Goal: Navigation & Orientation: Find specific page/section

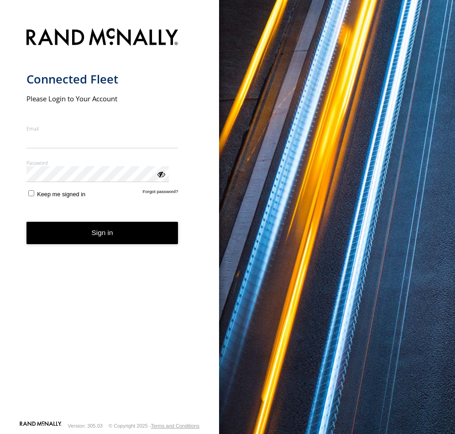
type input "**********"
click at [104, 228] on button "Sign in" at bounding box center [102, 233] width 152 height 22
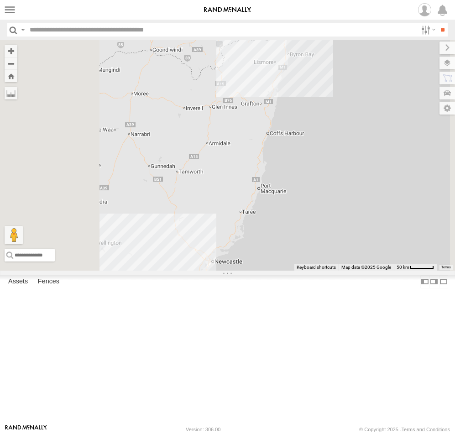
click at [0, 0] on div "[GEOGRAPHIC_DATA]" at bounding box center [0, 0] width 0 height 0
